Goal: Information Seeking & Learning: Learn about a topic

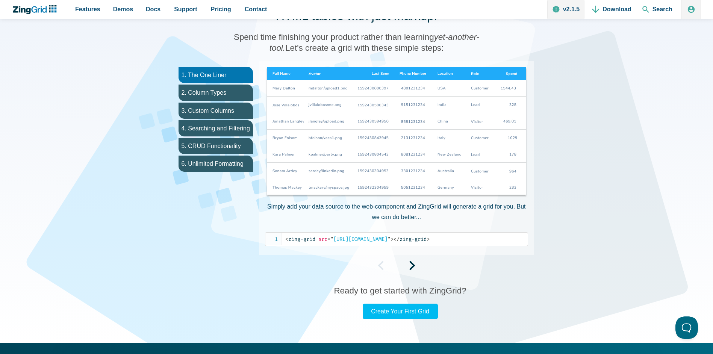
scroll to position [413, 0]
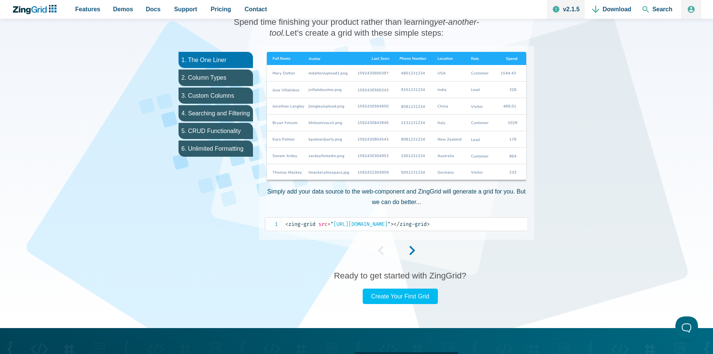
click at [414, 254] on span "App Content" at bounding box center [412, 253] width 6 height 6
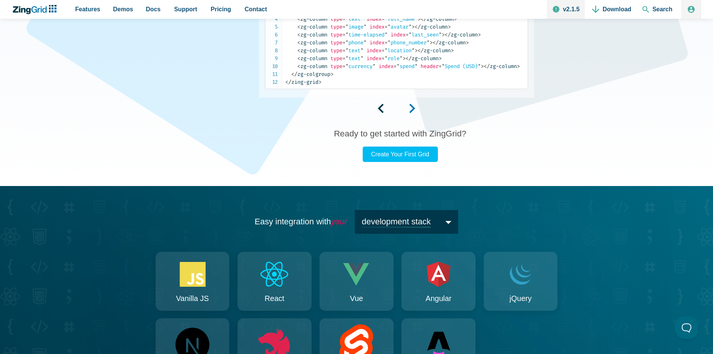
scroll to position [639, 0]
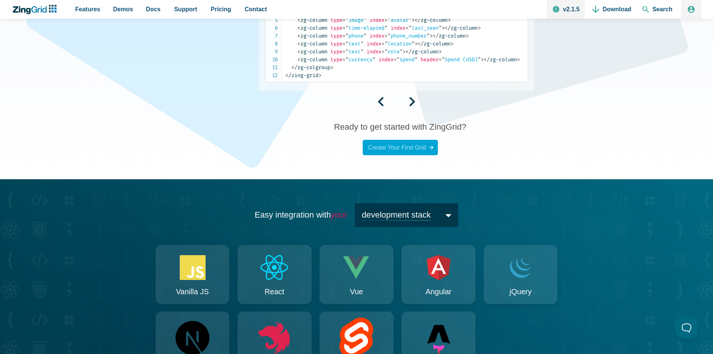
click at [412, 155] on link "Create Your First Grid" at bounding box center [399, 147] width 75 height 15
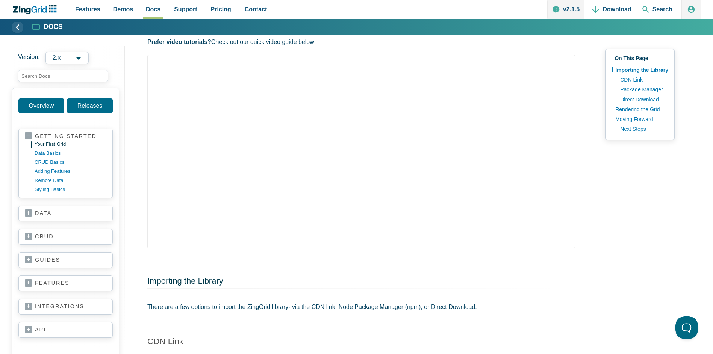
scroll to position [338, 0]
click at [58, 215] on link "data" at bounding box center [66, 214] width 82 height 8
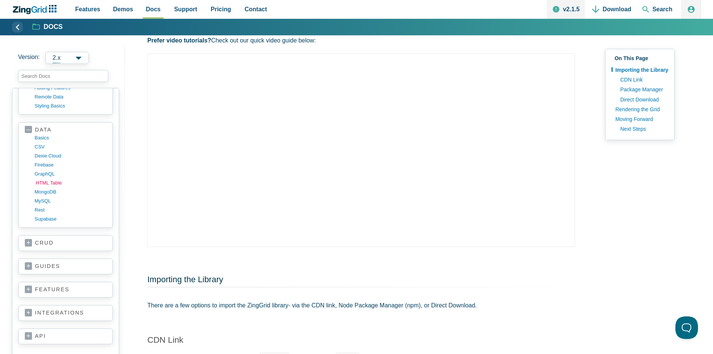
scroll to position [86, 0]
click at [47, 237] on link "crud" at bounding box center [66, 240] width 82 height 8
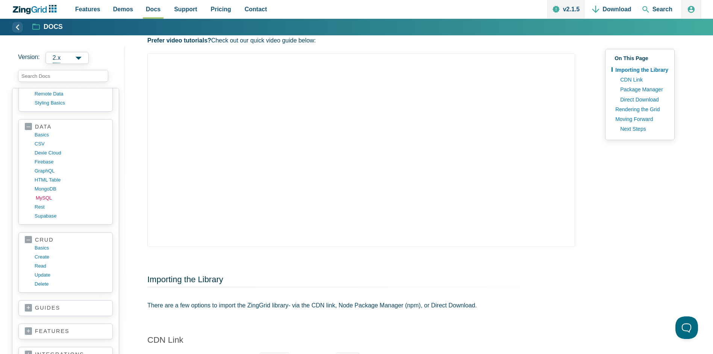
click at [62, 198] on link "MySQL" at bounding box center [72, 197] width 72 height 9
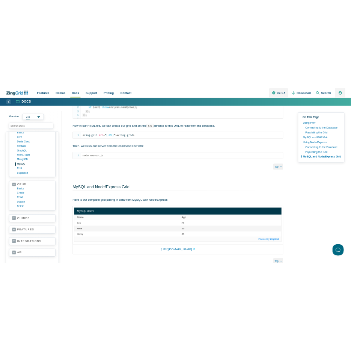
scroll to position [993, 0]
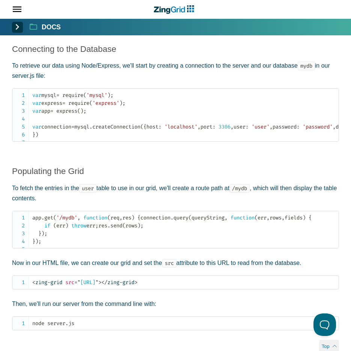
click at [20, 10] on span "App Header" at bounding box center [14, 9] width 28 height 19
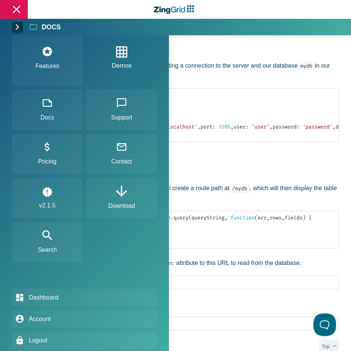
click at [120, 66] on link "Demos" at bounding box center [121, 58] width 19 height 40
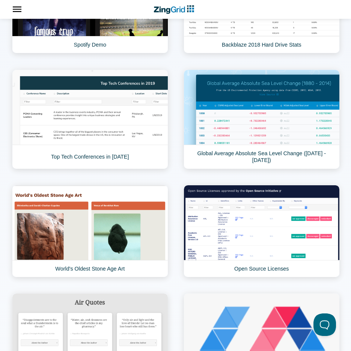
scroll to position [563, 0]
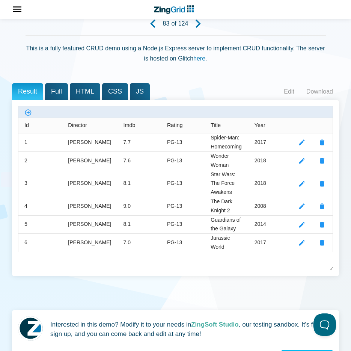
scroll to position [113, 0]
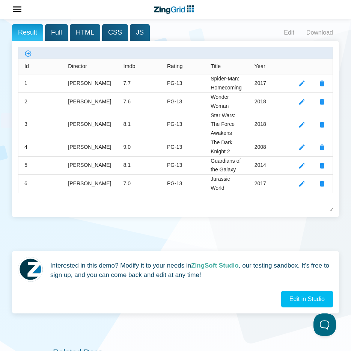
click at [84, 32] on span "HTML" at bounding box center [85, 32] width 30 height 17
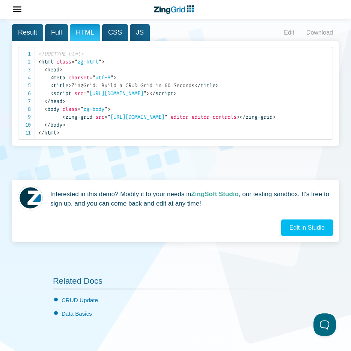
click at [58, 33] on span "Full" at bounding box center [56, 32] width 23 height 17
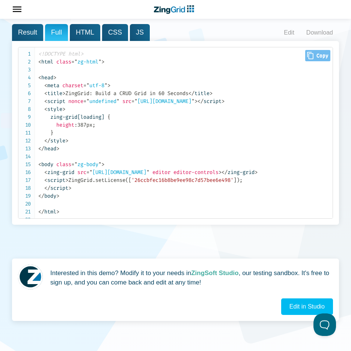
click at [312, 56] on icon "Close" at bounding box center [310, 56] width 6 height 8
click at [27, 28] on span "Result" at bounding box center [27, 32] width 31 height 17
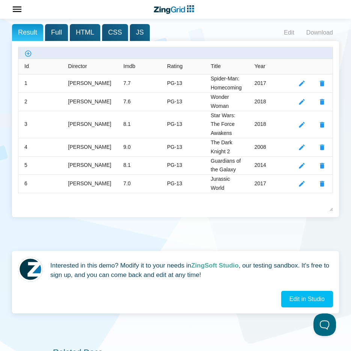
click at [50, 33] on span "Full" at bounding box center [56, 32] width 23 height 17
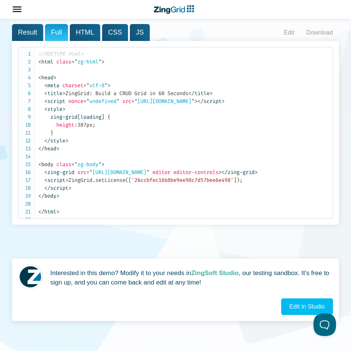
click at [74, 34] on span "HTML" at bounding box center [85, 32] width 30 height 17
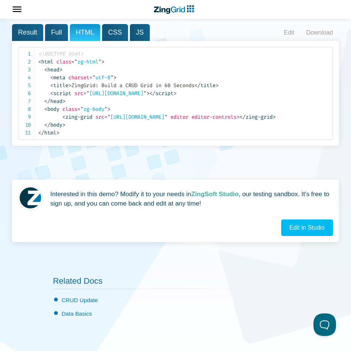
click at [109, 35] on span "CSS" at bounding box center [115, 32] width 26 height 17
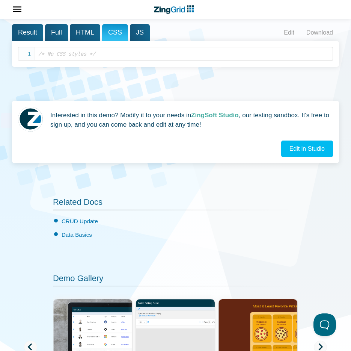
click at [136, 34] on span "JS" at bounding box center [140, 32] width 20 height 17
click at [77, 36] on span "HTML" at bounding box center [85, 32] width 30 height 17
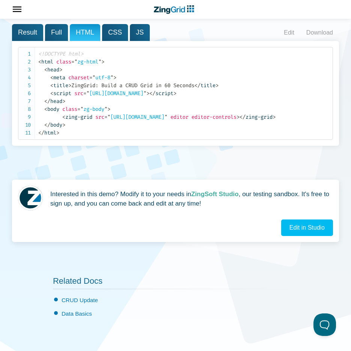
click at [56, 31] on span "Full" at bounding box center [56, 32] width 23 height 17
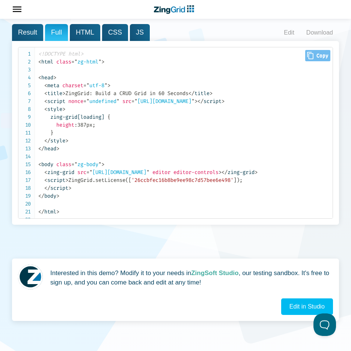
click at [328, 56] on span "Close Copy" at bounding box center [317, 55] width 25 height 11
type input "<!DOCTYPE html><html class="zg-html"><head> <meta charset="utf-8"> <title>ZingG…"
